Goal: Task Accomplishment & Management: Manage account settings

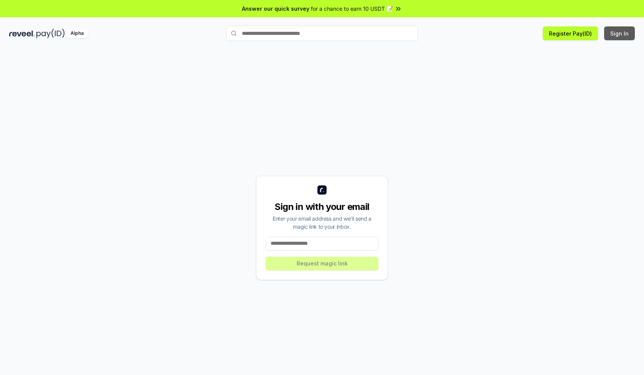
click at [619, 33] on button "Sign In" at bounding box center [619, 33] width 31 height 14
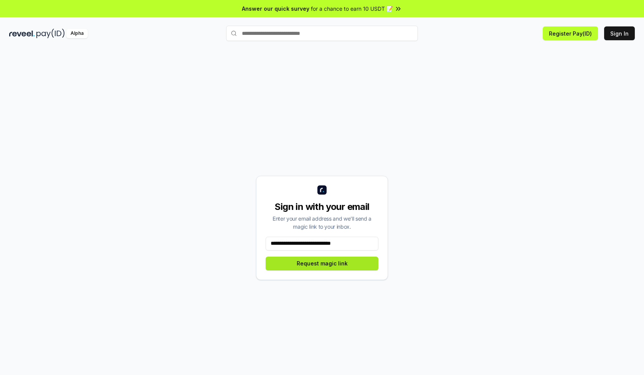
type input "**********"
click at [322, 263] on button "Request magic link" at bounding box center [321, 264] width 113 height 14
